Goal: Task Accomplishment & Management: Manage account settings

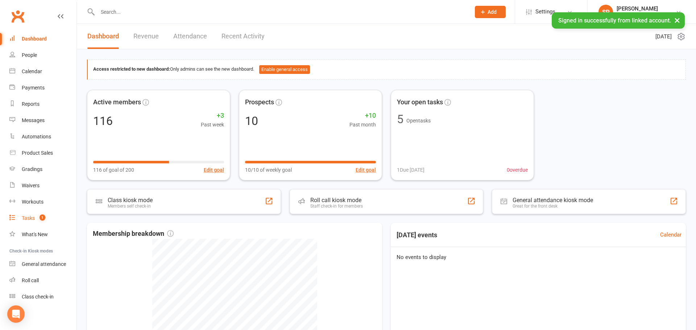
click at [19, 221] on link "Tasks 1" at bounding box center [42, 218] width 67 height 16
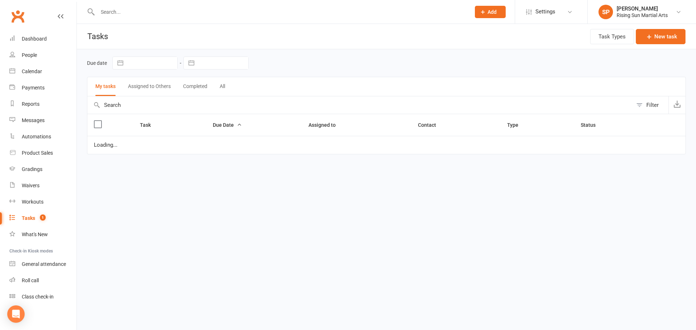
select select "waiting"
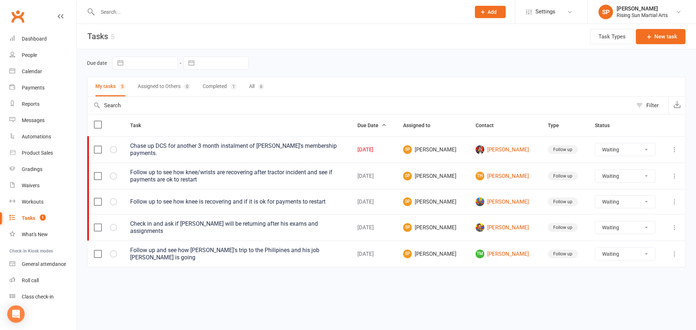
click at [284, 254] on div "Follow up and see how [PERSON_NAME]'s trip to the Philipines and his job [PERSO…" at bounding box center [237, 254] width 214 height 15
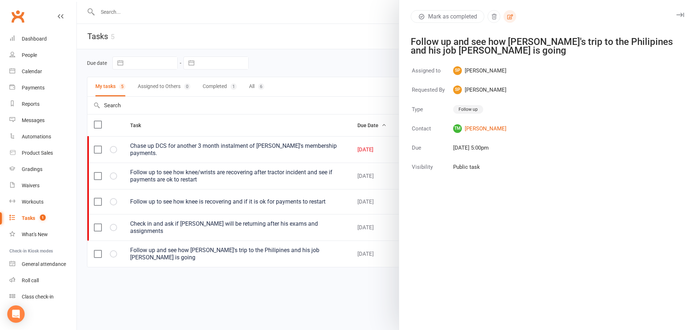
click at [510, 19] on icon "button" at bounding box center [510, 16] width 7 height 7
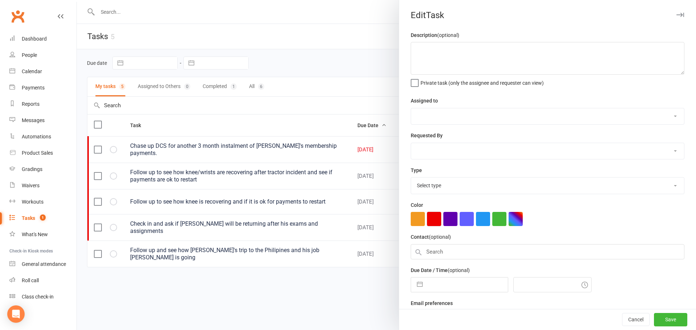
type textarea "Follow up and see how [PERSON_NAME]'s trip to the Philipines and his job [PERSO…"
select select "48870"
type input "[DATE]"
type input "5:00pm"
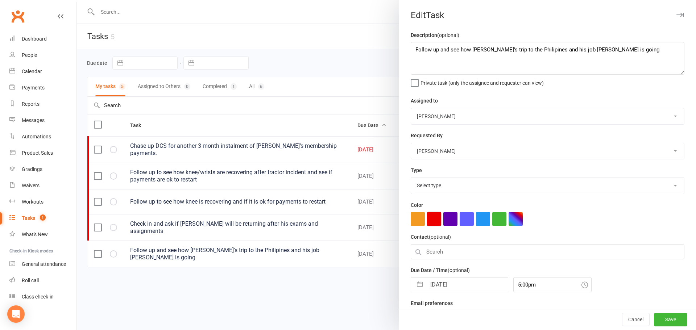
click at [435, 215] on button "button" at bounding box center [434, 219] width 14 height 14
select select "32161"
click at [674, 324] on button "Save" at bounding box center [670, 320] width 33 height 13
select select "waiting"
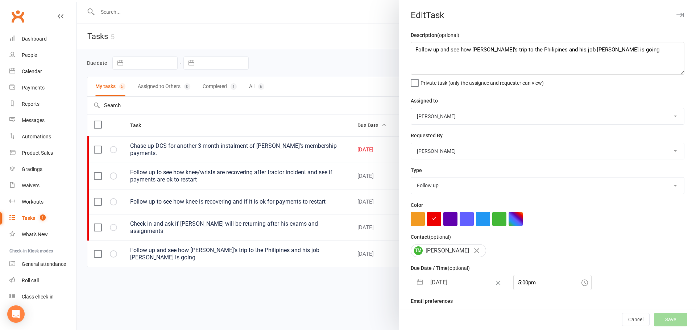
select select "waiting"
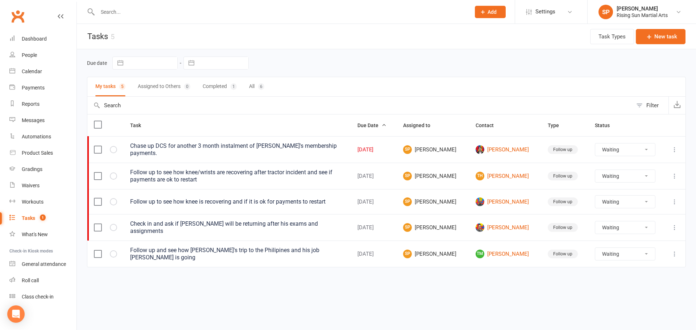
select select "waiting"
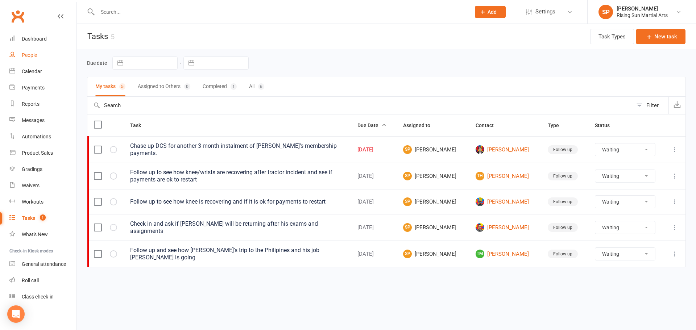
click at [22, 55] on div "People" at bounding box center [29, 55] width 15 height 6
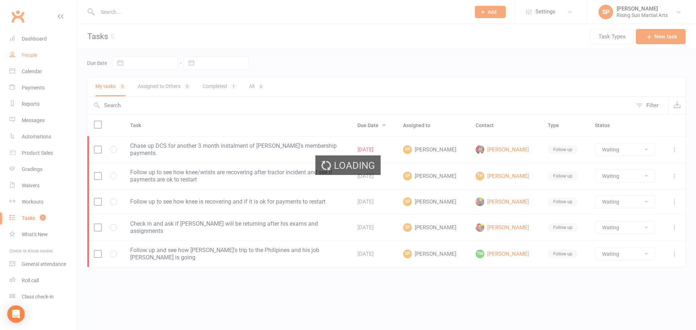
select select "100"
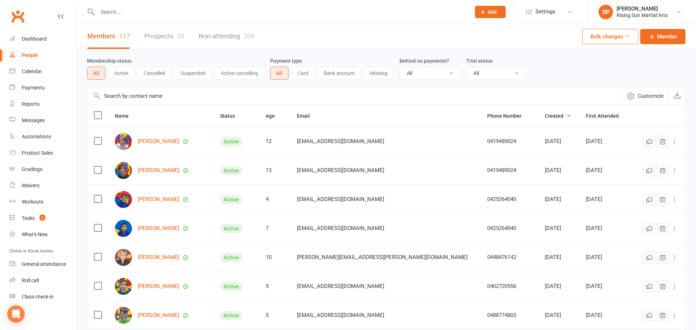
click at [170, 34] on link "Prospects 10" at bounding box center [164, 36] width 40 height 25
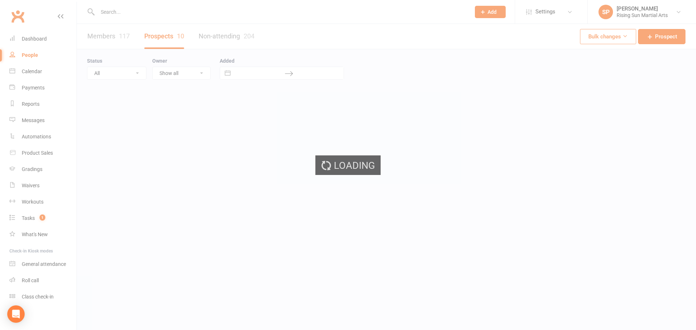
select select "100"
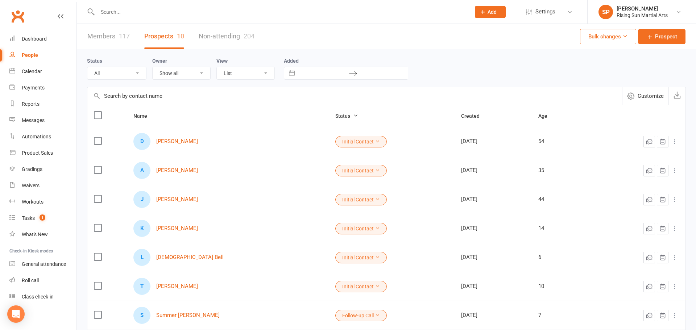
click at [320, 41] on div "Members 117 Prospects 10 Non-attending 204 Bulk changes Prospect" at bounding box center [387, 36] width 620 height 25
click at [107, 40] on link "Members 117" at bounding box center [108, 36] width 42 height 25
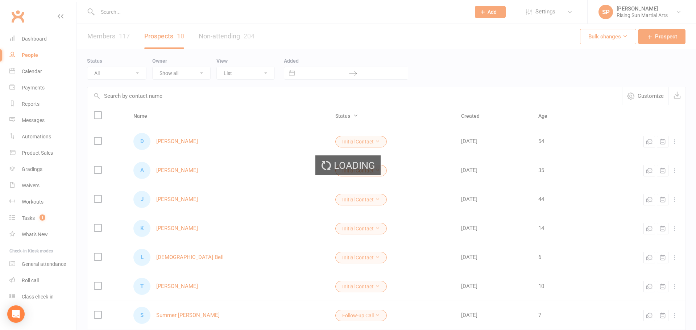
select select "100"
